Goal: Information Seeking & Learning: Learn about a topic

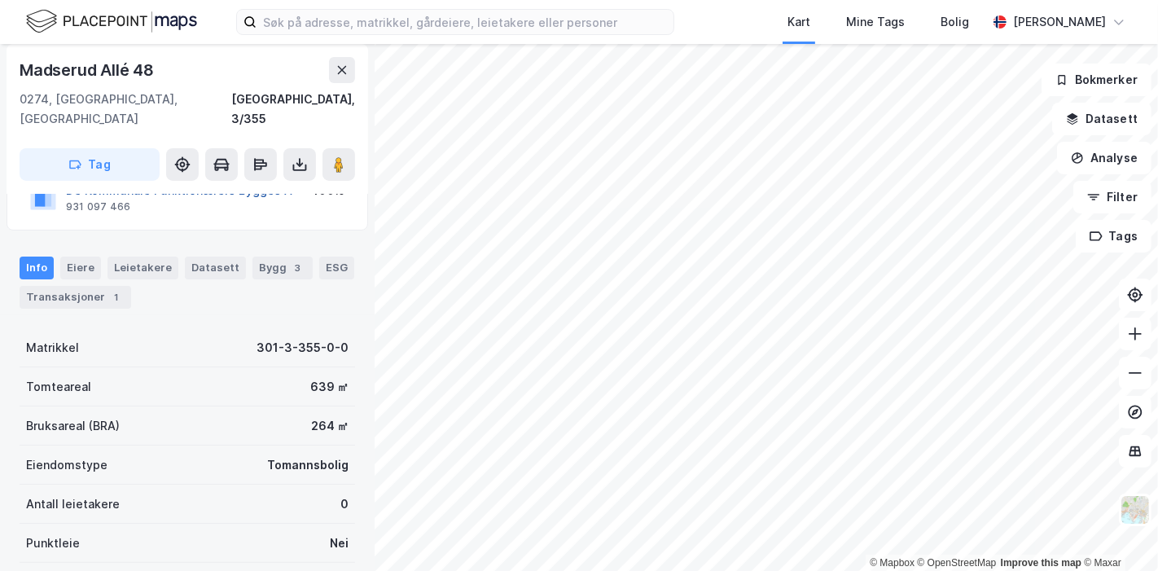
scroll to position [181, 0]
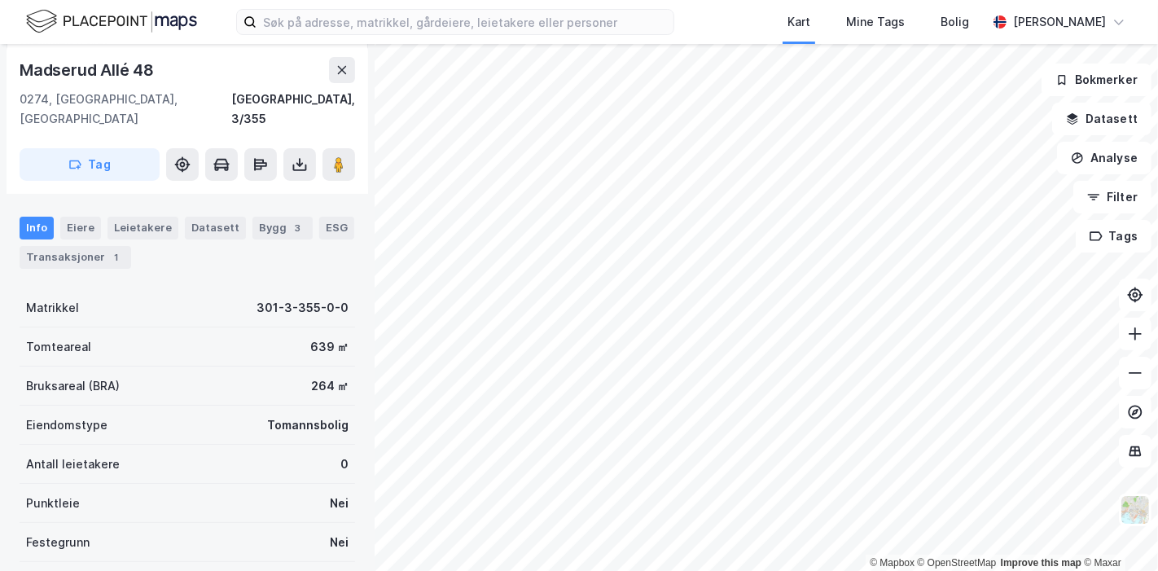
drag, startPoint x: 88, startPoint y: 230, endPoint x: 253, endPoint y: 256, distance: 167.2
click at [88, 246] on div "Transaksjoner 1" at bounding box center [76, 257] width 112 height 23
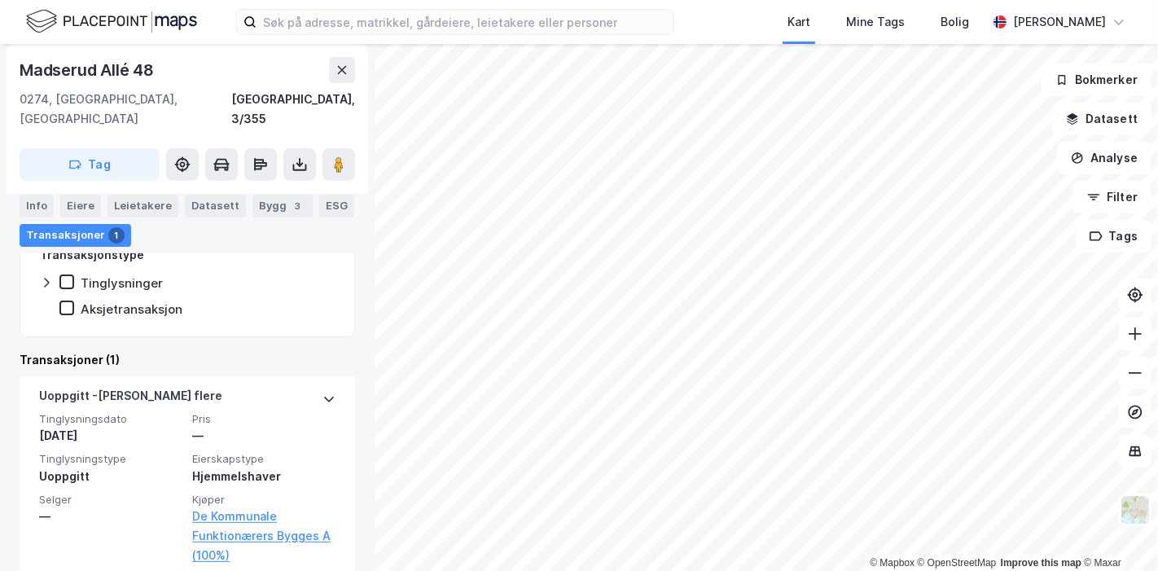
scroll to position [380, 0]
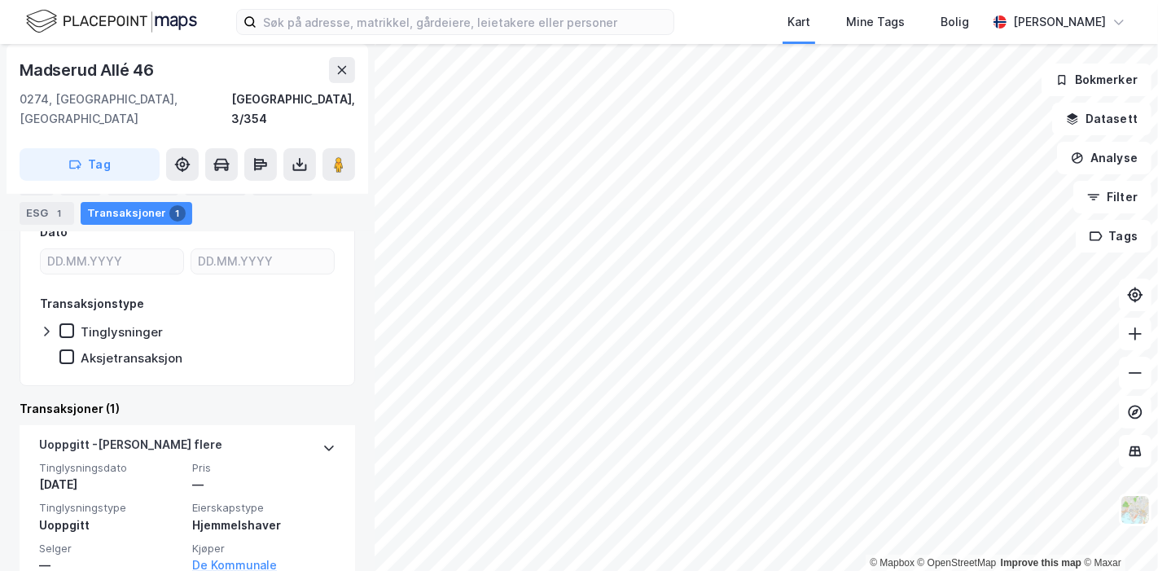
scroll to position [380, 0]
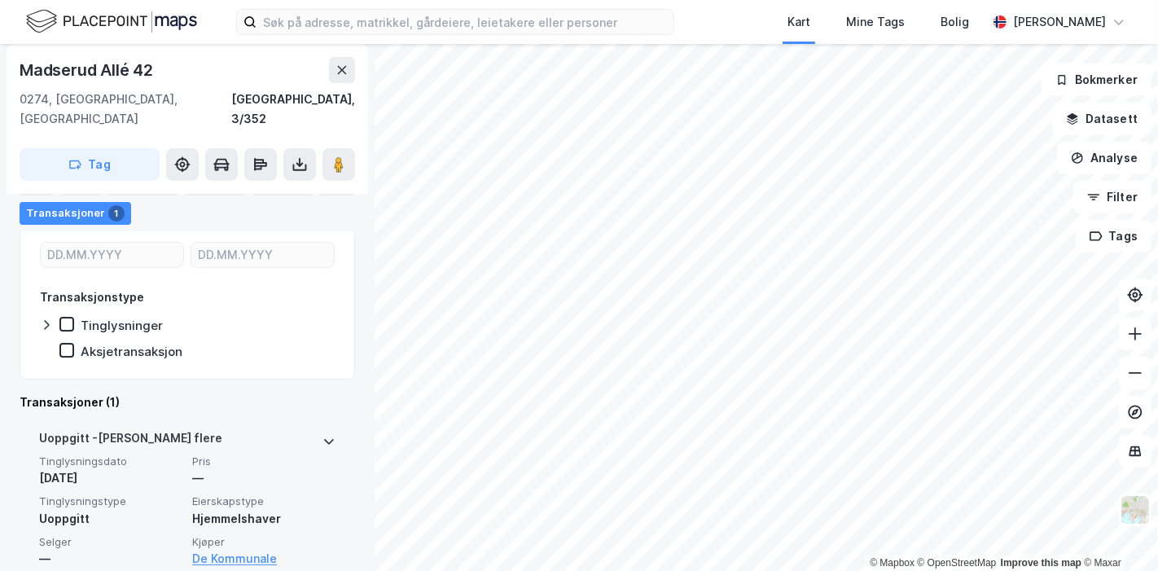
scroll to position [380, 0]
